Goal: Task Accomplishment & Management: Use online tool/utility

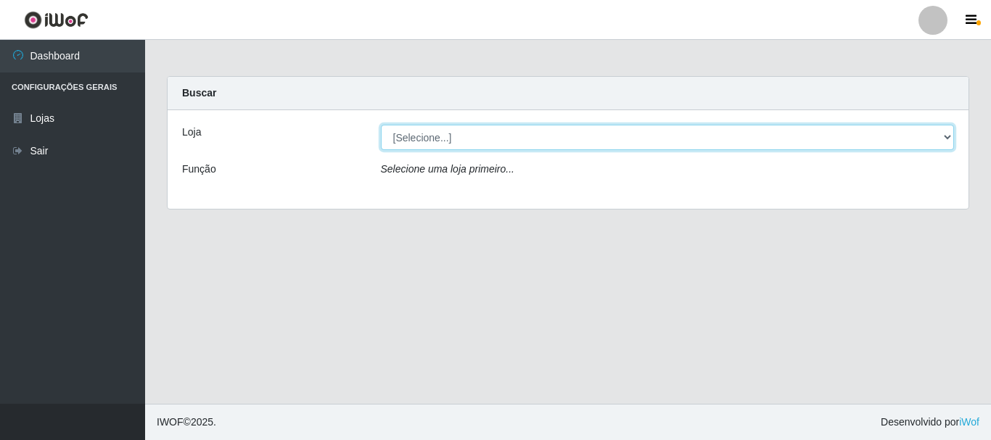
click at [437, 133] on select "[Selecione...] Nordestão - Alecrim" at bounding box center [668, 137] width 574 height 25
select select "453"
click at [381, 125] on select "[Selecione...] Nordestão - Alecrim" at bounding box center [668, 137] width 574 height 25
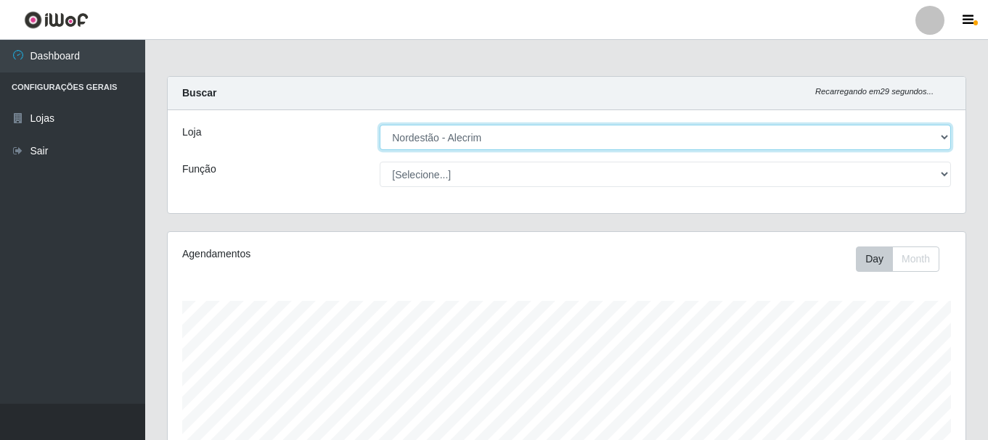
scroll to position [301, 798]
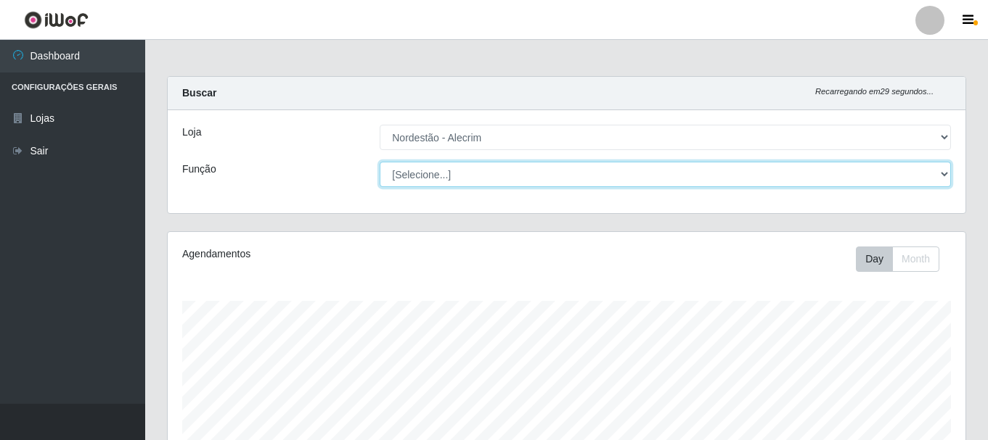
click at [422, 171] on select "[Selecione...] Embalador Embalador + Embalador ++" at bounding box center [665, 174] width 571 height 25
select select "1"
click at [380, 162] on select "[Selecione...] Embalador Embalador + Embalador ++" at bounding box center [665, 174] width 571 height 25
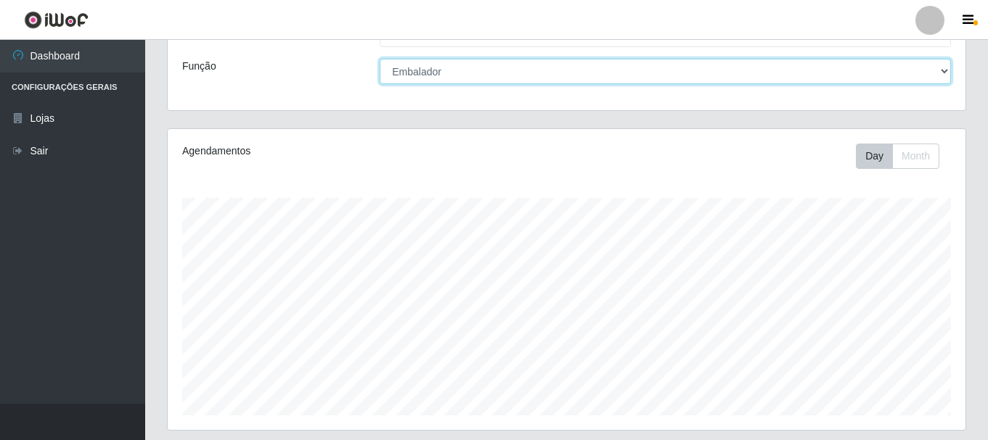
scroll to position [329, 0]
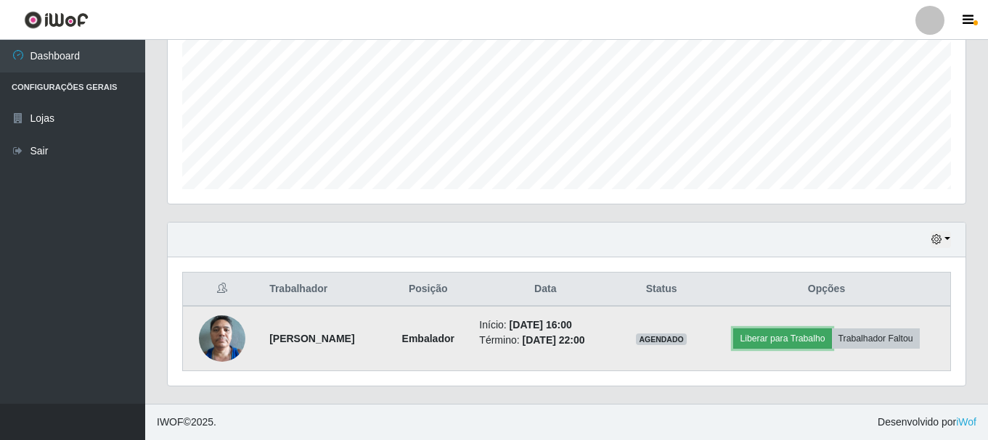
click at [813, 343] on button "Liberar para Trabalho" at bounding box center [782, 339] width 98 height 20
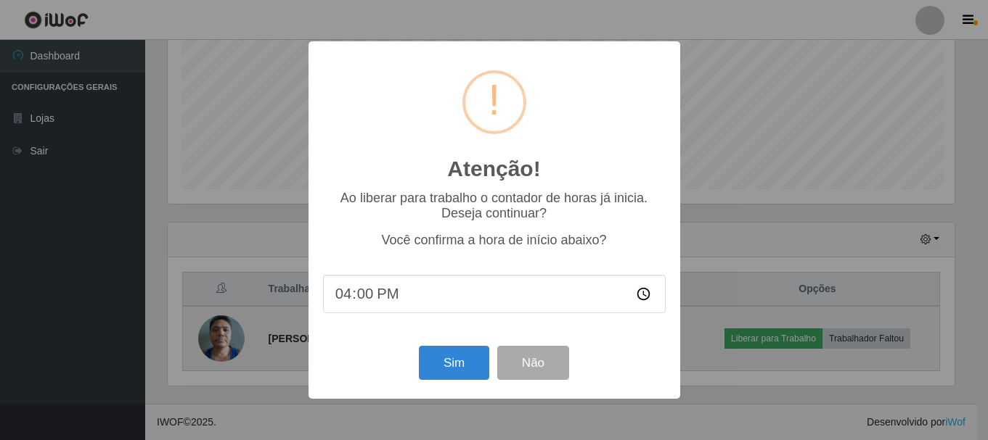
scroll to position [301, 790]
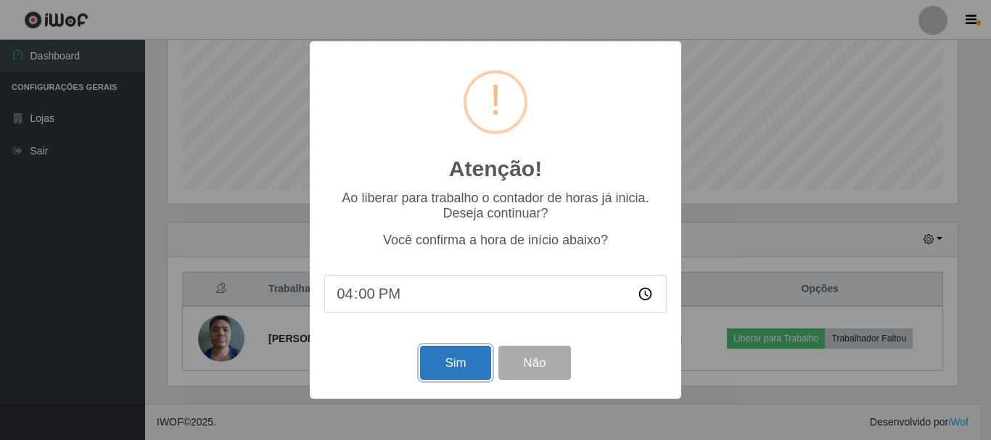
click at [439, 369] on button "Sim" at bounding box center [455, 363] width 70 height 34
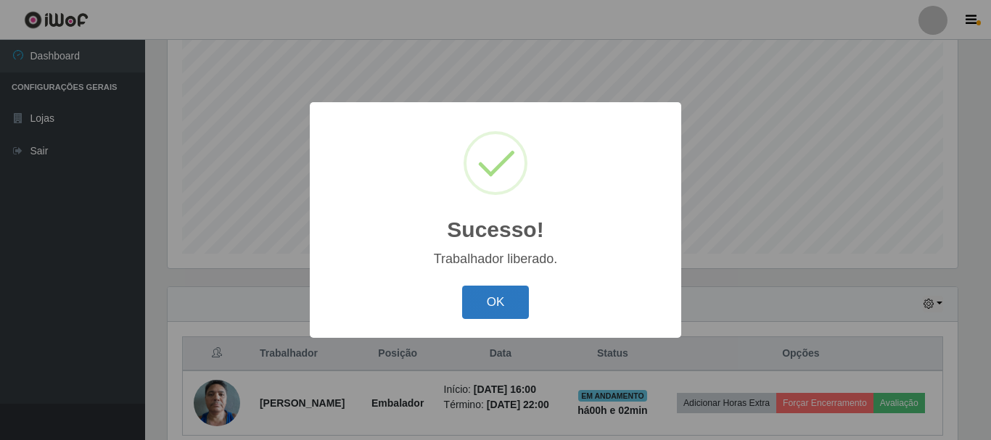
click at [488, 301] on button "OK" at bounding box center [495, 303] width 67 height 34
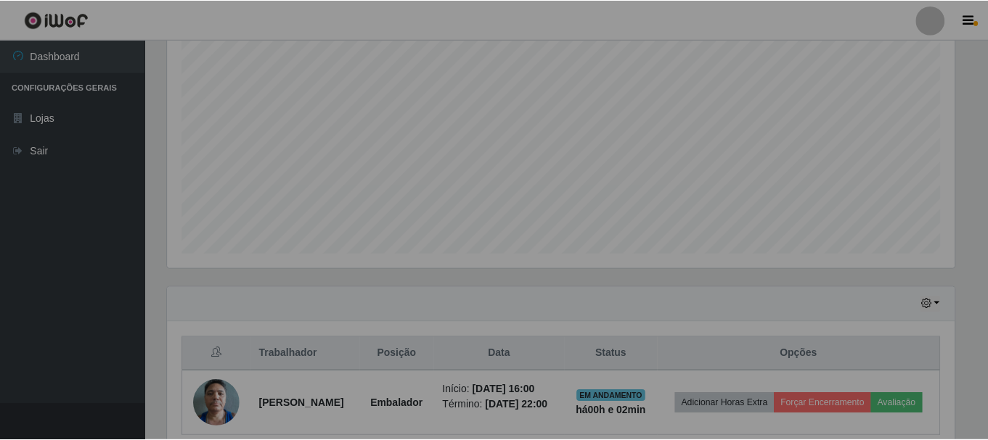
scroll to position [301, 798]
